Goal: Check status: Check status

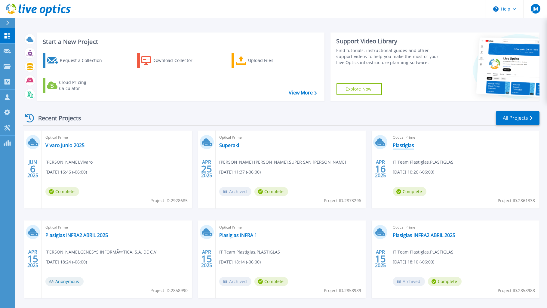
click at [401, 144] on link "Plastiglas" at bounding box center [403, 145] width 21 height 6
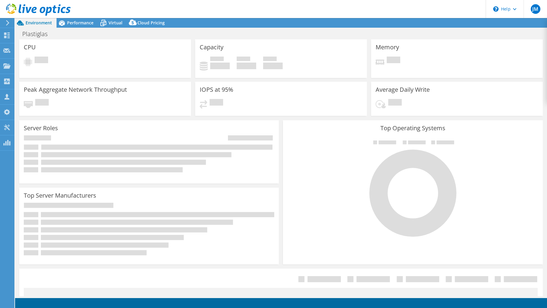
select select "USD"
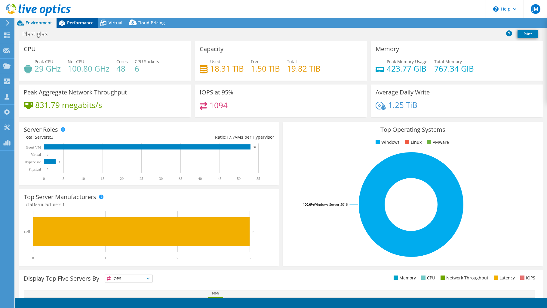
click at [75, 23] on span "Performance" at bounding box center [80, 23] width 26 height 6
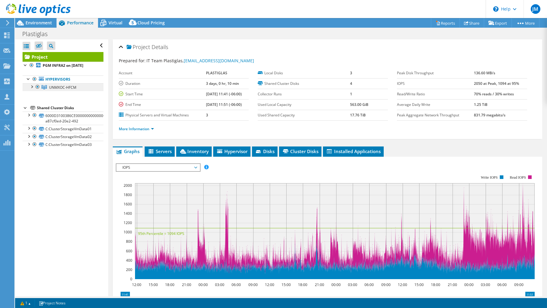
click at [66, 87] on span "UNMXOC-HFCM" at bounding box center [62, 87] width 27 height 5
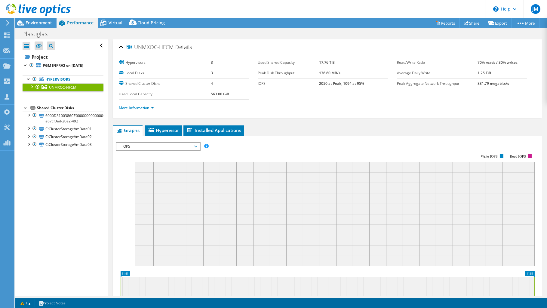
click at [32, 87] on div at bounding box center [32, 86] width 6 height 6
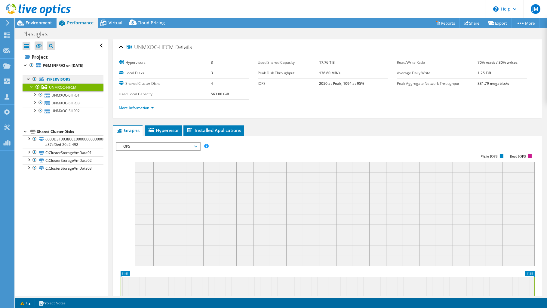
click at [59, 81] on link "Hypervisors" at bounding box center [63, 79] width 81 height 8
click at [168, 92] on label "Used Local Capacity" at bounding box center [165, 94] width 92 height 6
click at [147, 107] on link "More Information" at bounding box center [136, 107] width 35 height 5
